Goal: Transaction & Acquisition: Purchase product/service

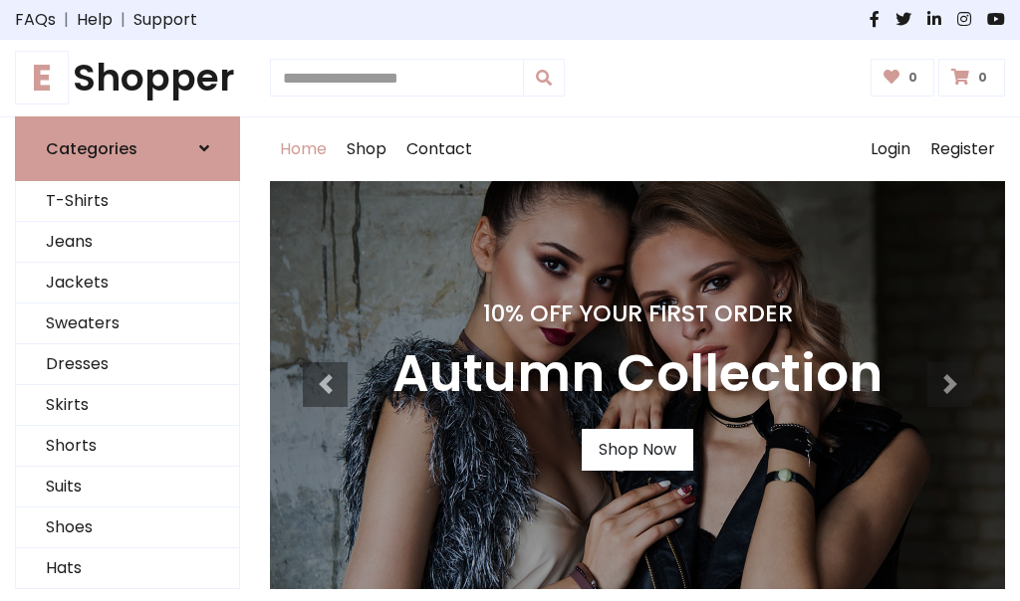
click at [510, 301] on h4 "10% Off Your First Order" at bounding box center [637, 314] width 490 height 28
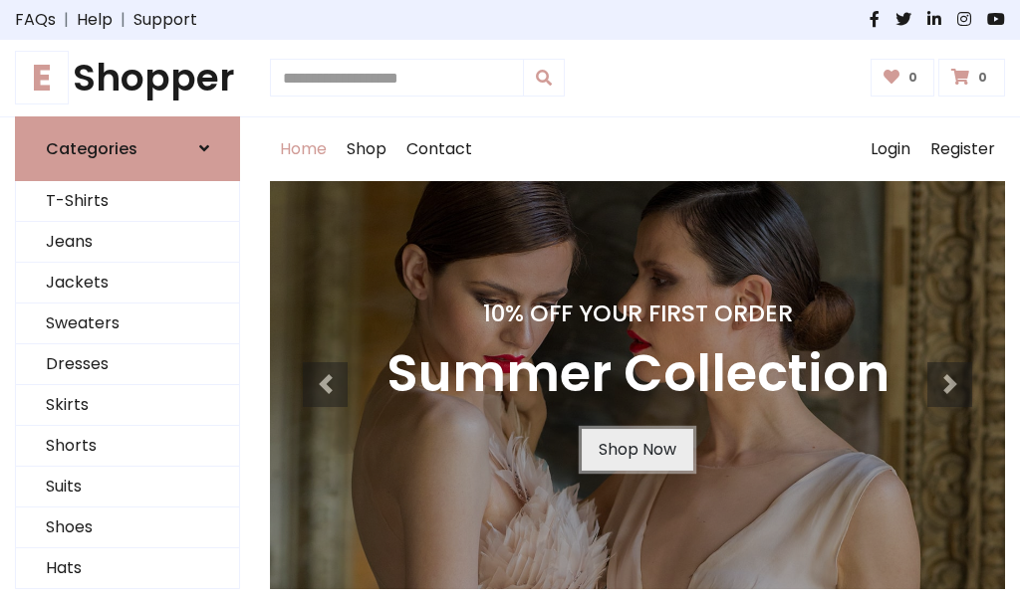
click at [636, 449] on link "Shop Now" at bounding box center [638, 450] width 112 height 42
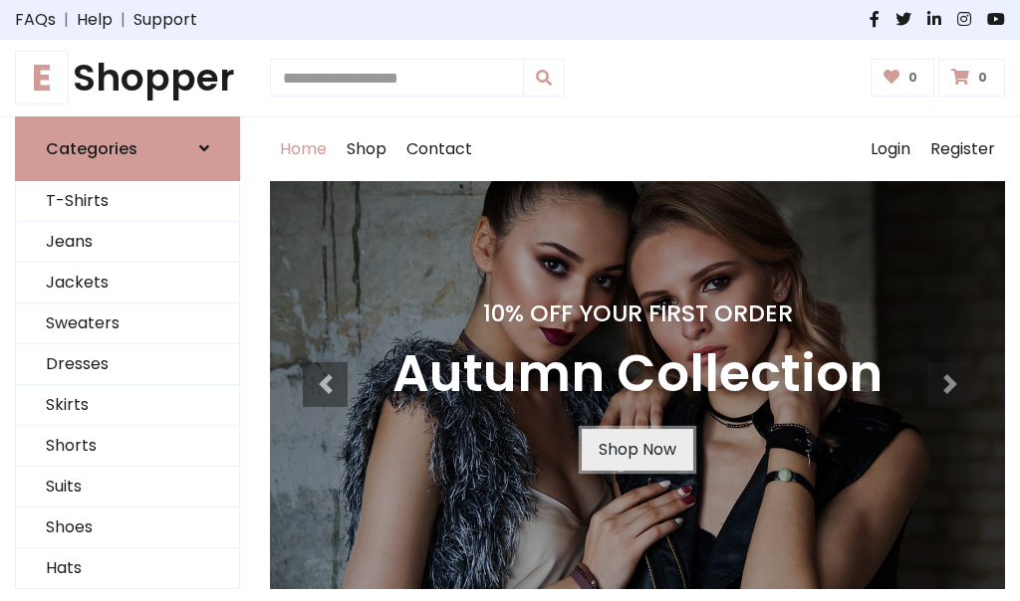
click at [636, 449] on link "Shop Now" at bounding box center [638, 450] width 112 height 42
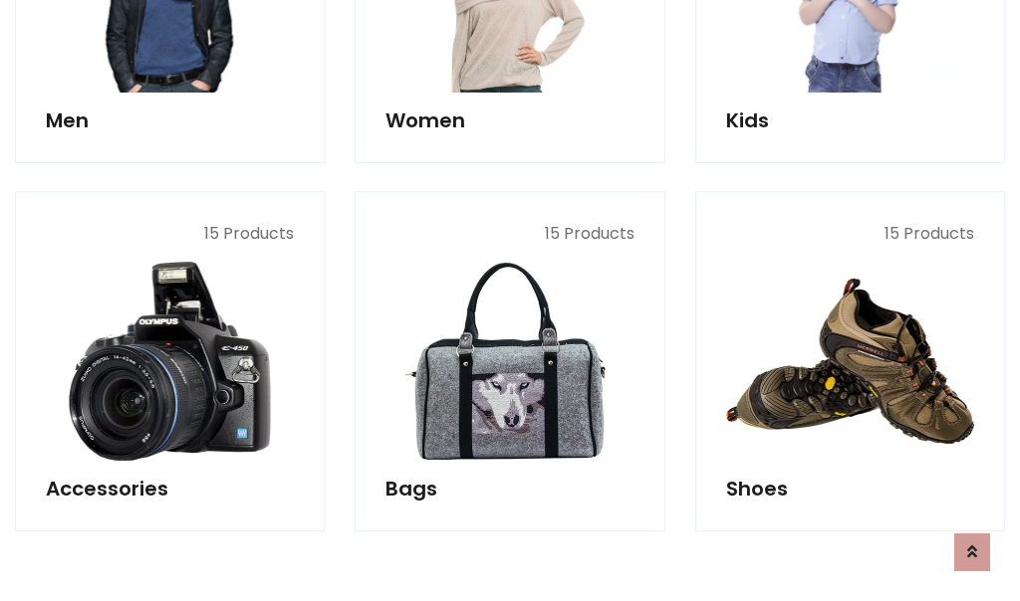
scroll to position [1986, 0]
